Goal: Task Accomplishment & Management: Complete application form

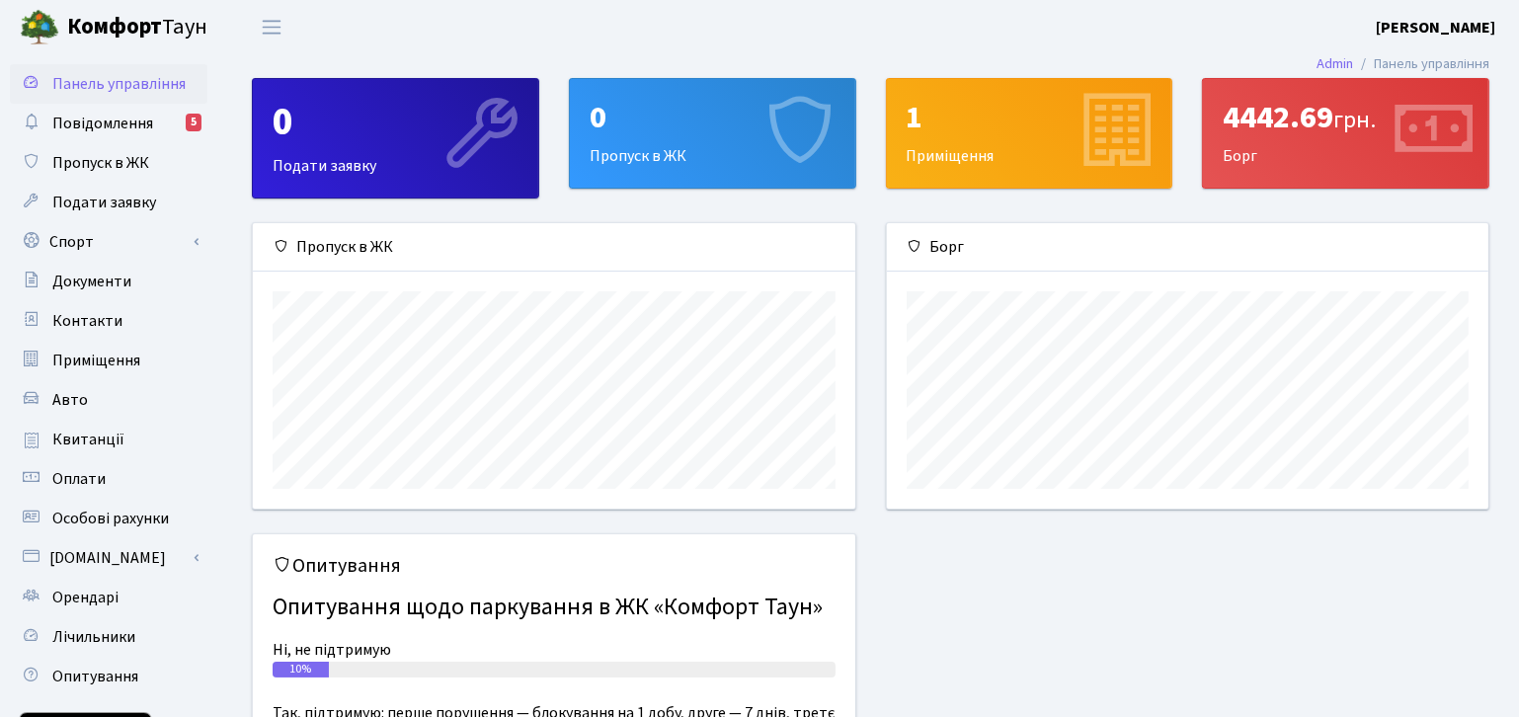
scroll to position [284, 602]
click at [115, 159] on span "Пропуск в ЖК" at bounding box center [100, 163] width 97 height 22
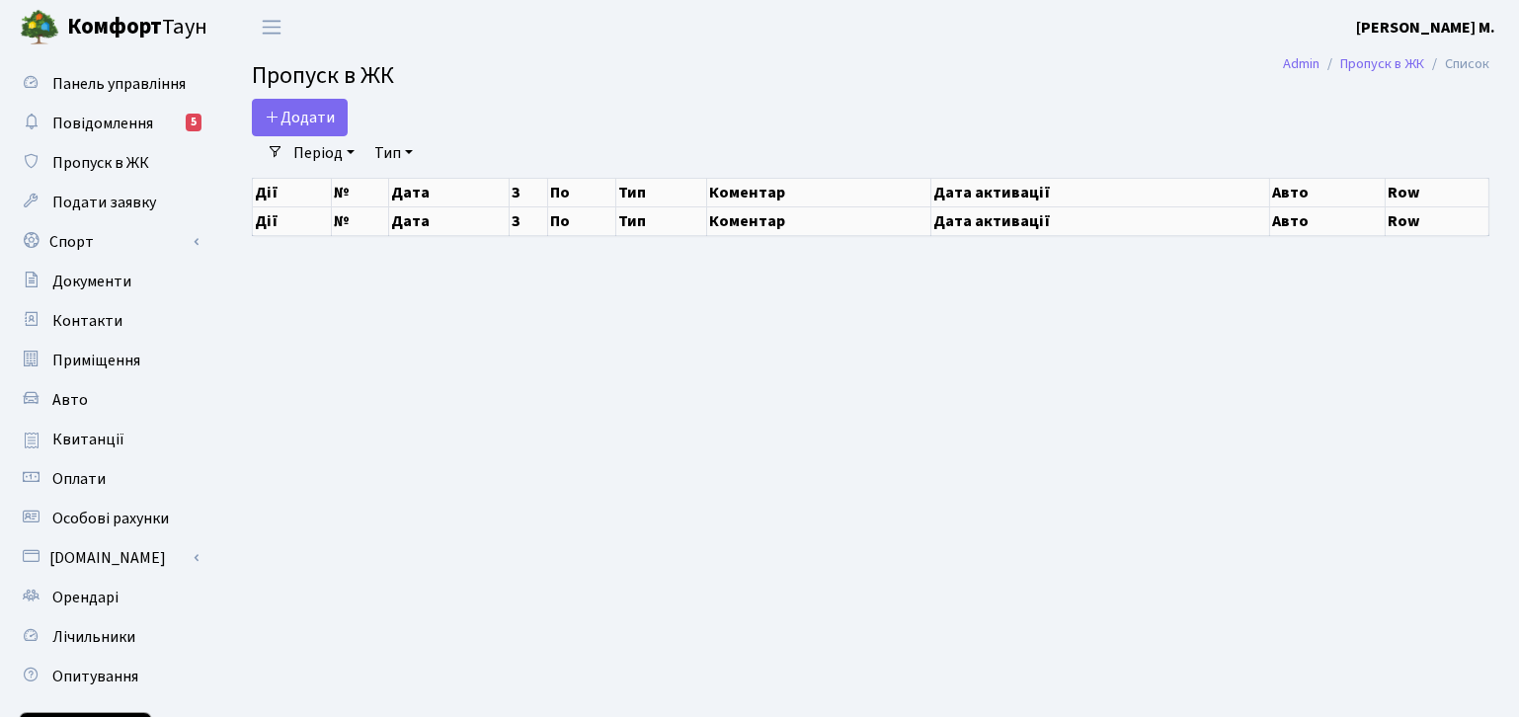
select select "25"
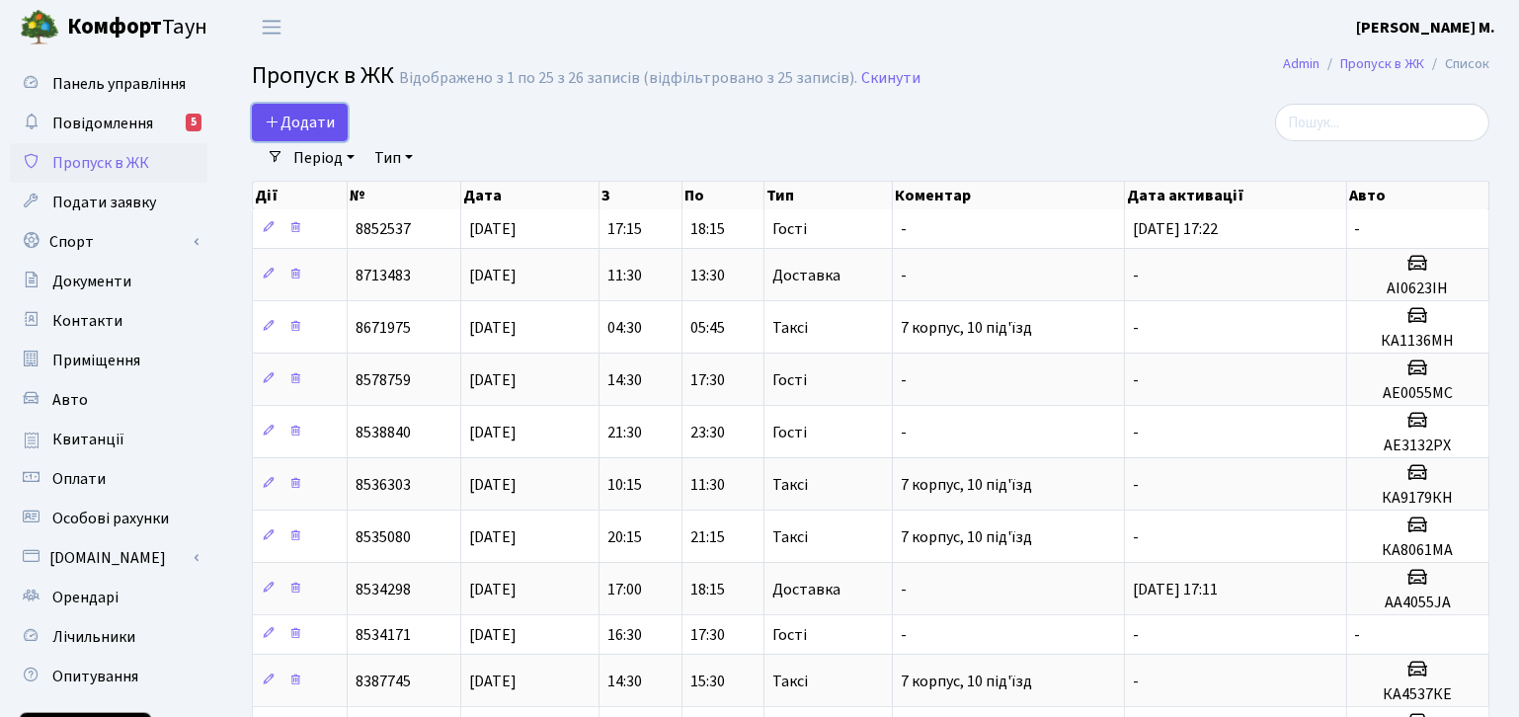
click at [276, 119] on icon at bounding box center [273, 122] width 16 height 16
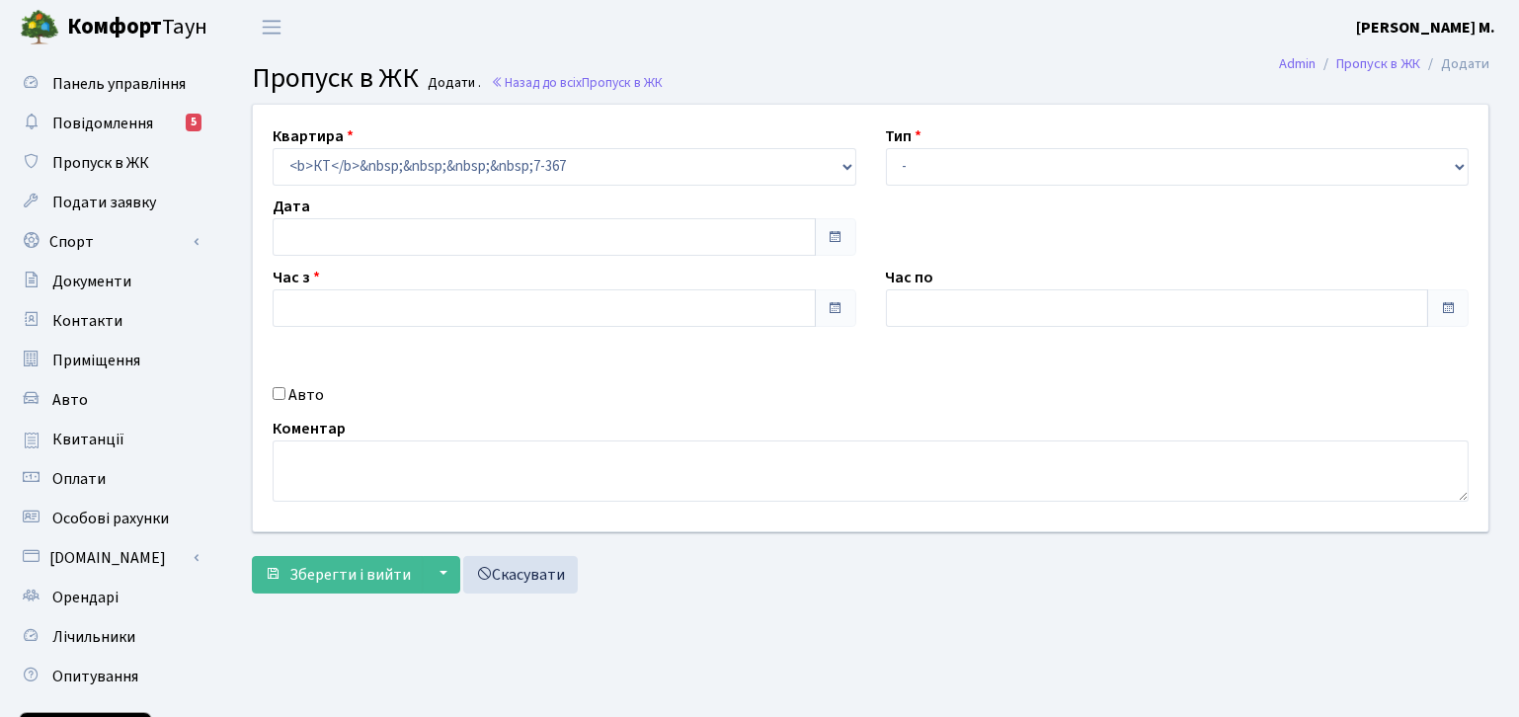
type input "[DATE]"
type input "19:45"
type input "20:45"
click at [845, 179] on span "КТ 7-367" at bounding box center [565, 167] width 584 height 38
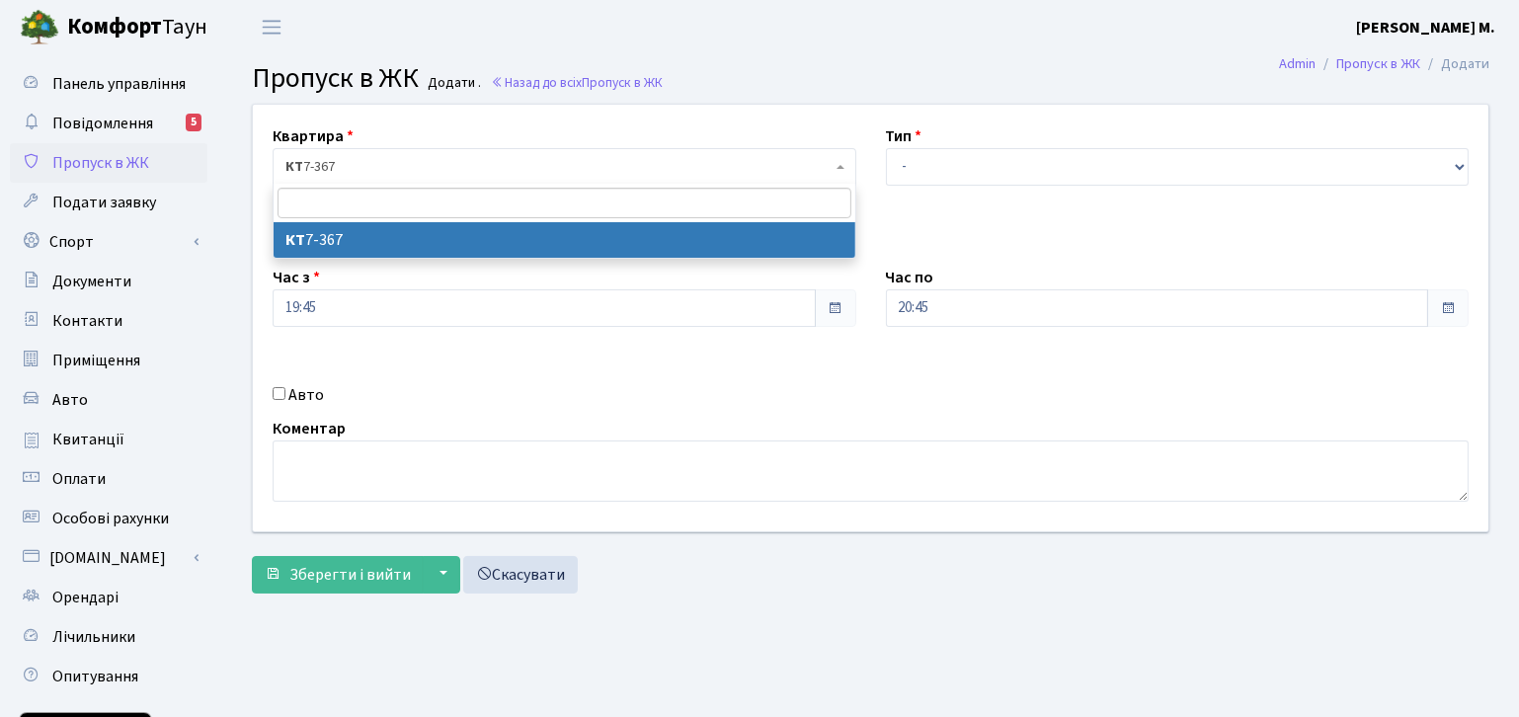
click at [845, 179] on span "КТ 7-367" at bounding box center [565, 167] width 584 height 38
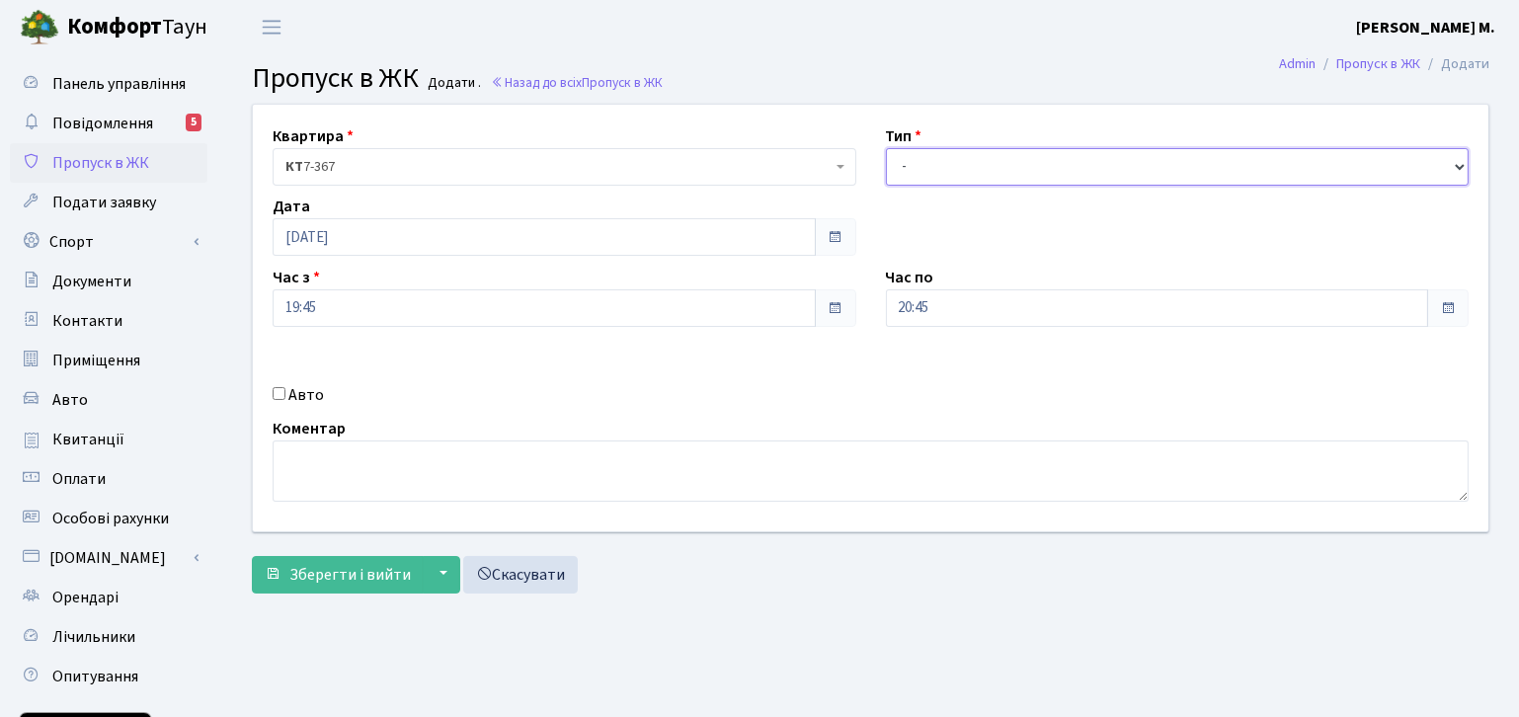
click at [1295, 160] on select "- Доставка Таксі Гості Сервіс" at bounding box center [1178, 167] width 584 height 38
select select "3"
click at [886, 148] on select "- Доставка Таксі Гості Сервіс" at bounding box center [1178, 167] width 584 height 38
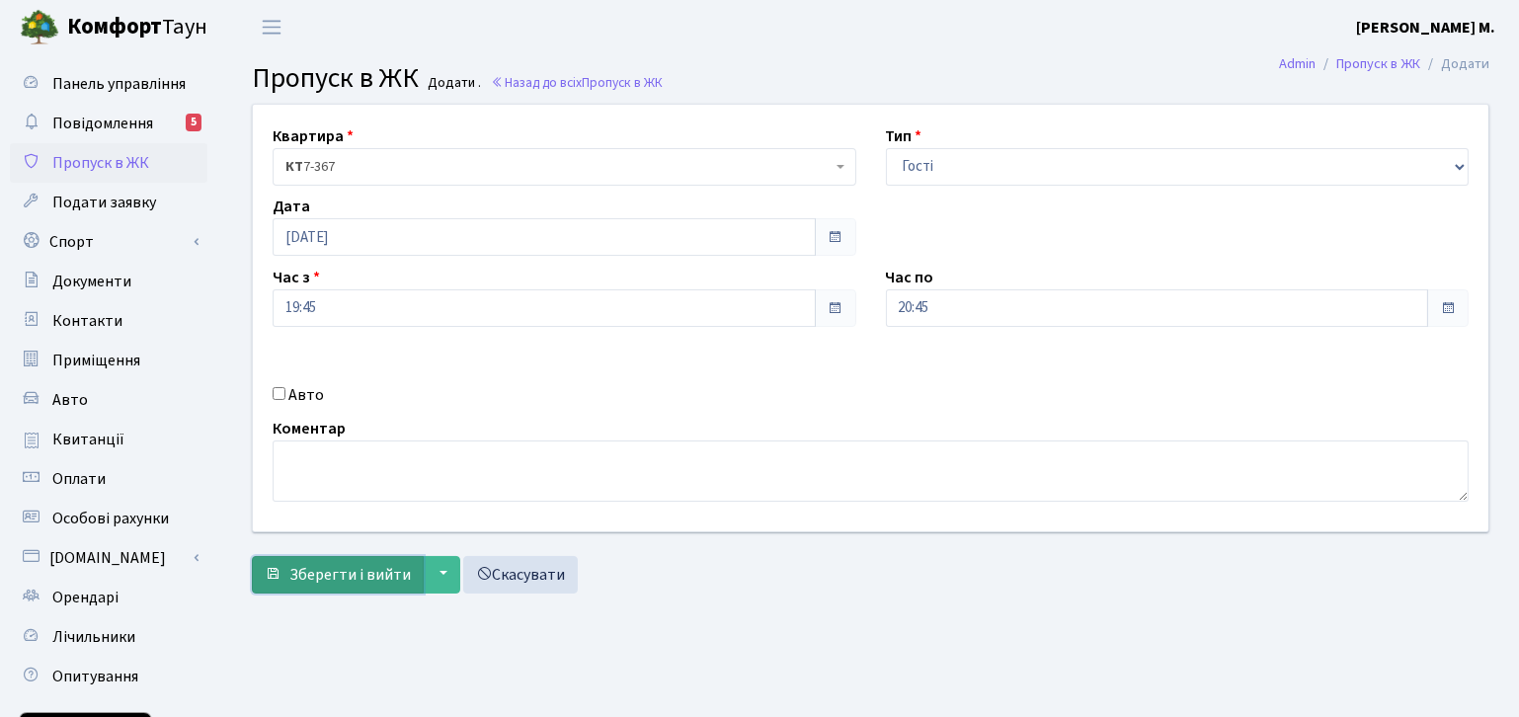
click at [370, 570] on span "Зберегти і вийти" at bounding box center [349, 575] width 121 height 22
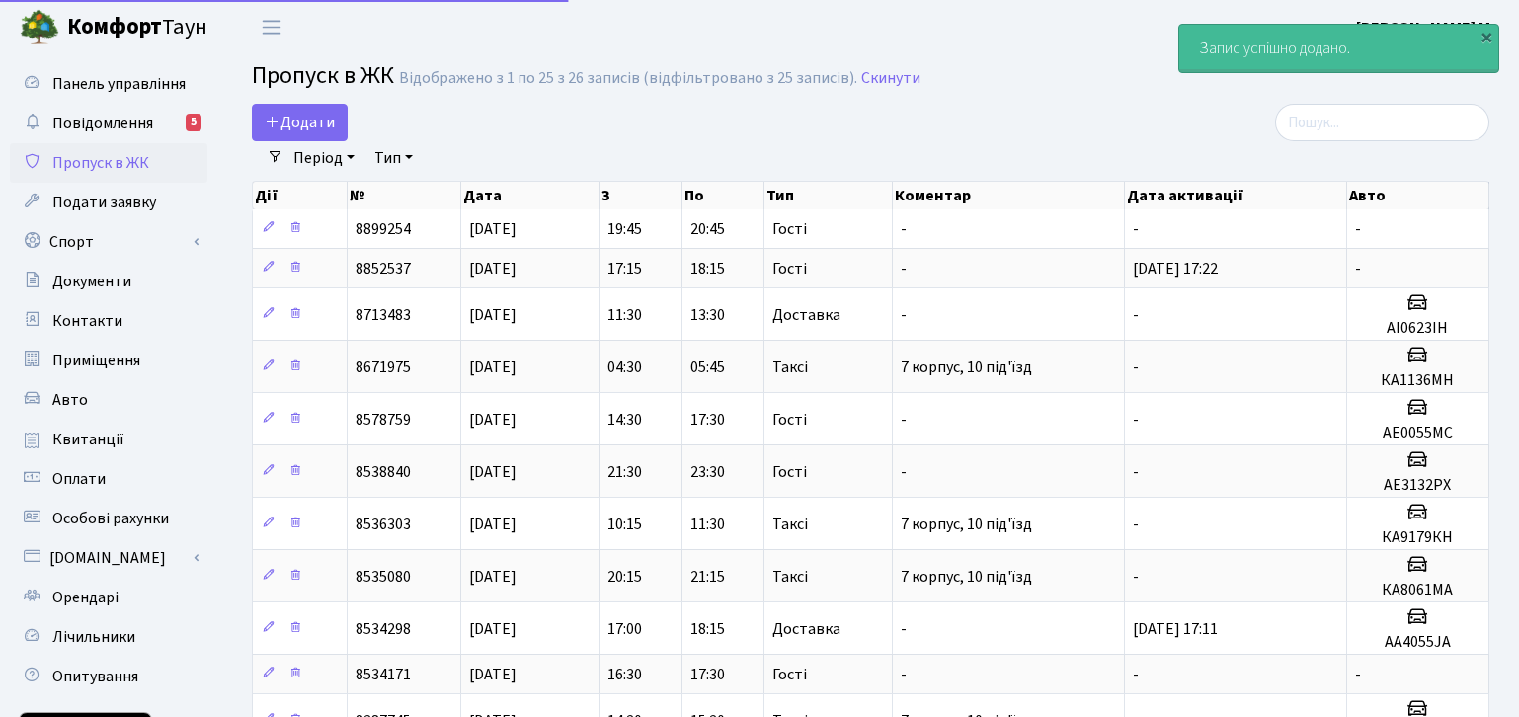
select select "25"
